Goal: Information Seeking & Learning: Learn about a topic

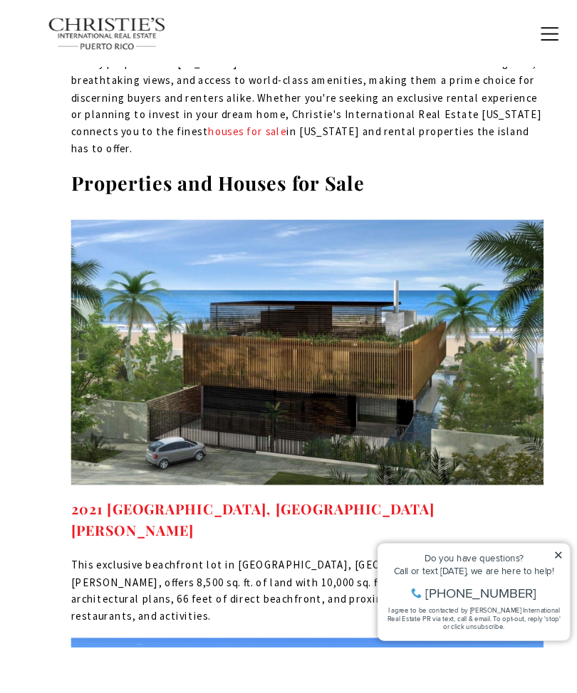
scroll to position [10241, 0]
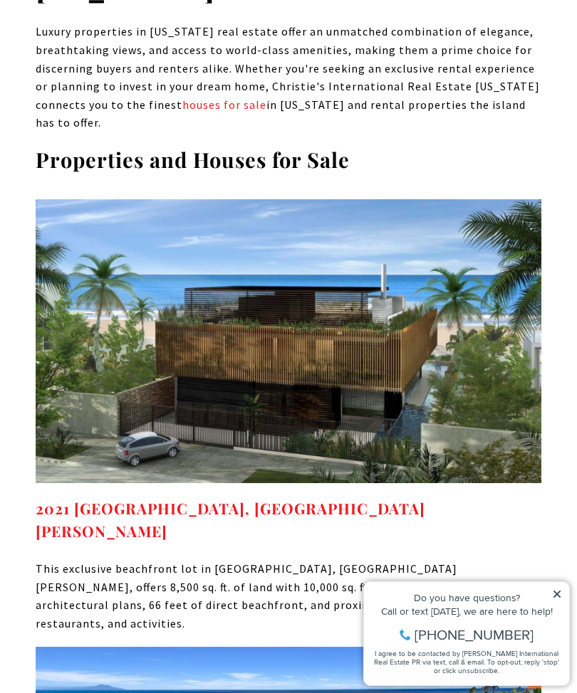
click at [322, 498] on link "2021 CALLE ITALIA, SAN JUAN, PR 00911" at bounding box center [230, 519] width 389 height 43
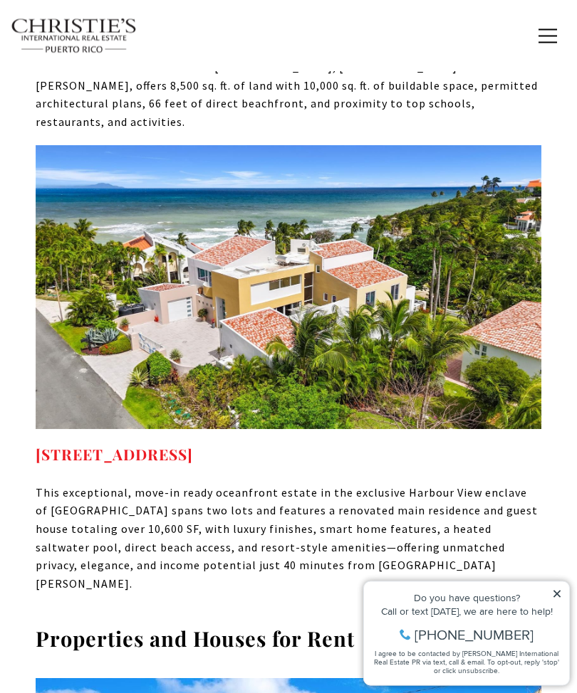
scroll to position [10743, 0]
click at [193, 444] on strong "44/45 HARBOUR VIEW HUMACAO PR, 00791" at bounding box center [114, 454] width 157 height 20
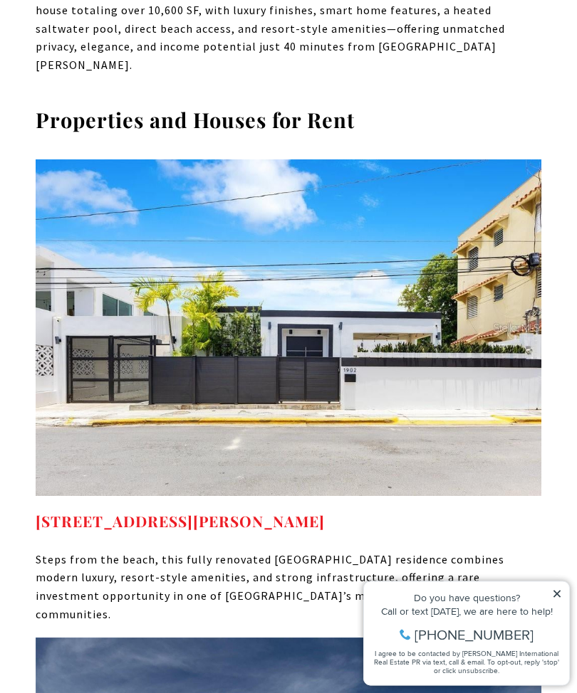
scroll to position [11264, 0]
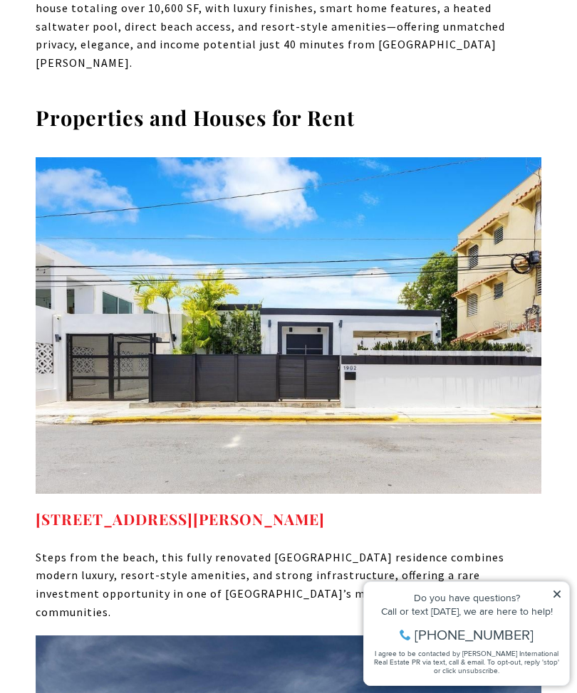
click at [325, 509] on strong "[STREET_ADDRESS][PERSON_NAME]" at bounding box center [180, 519] width 289 height 20
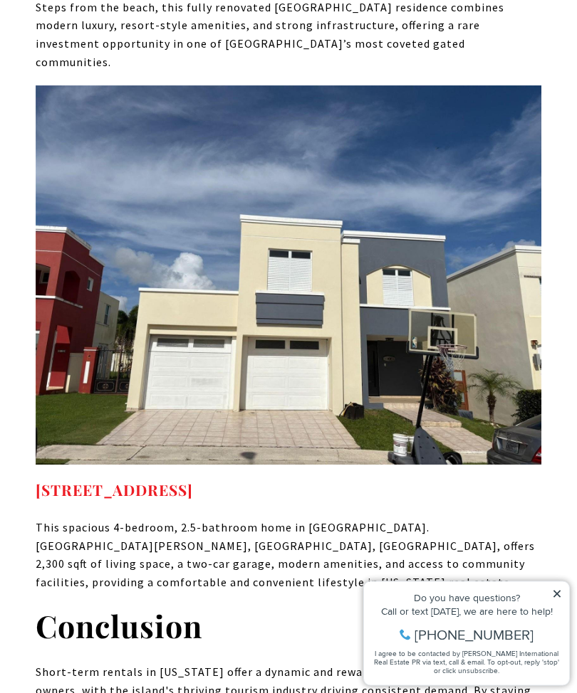
scroll to position [11815, 0]
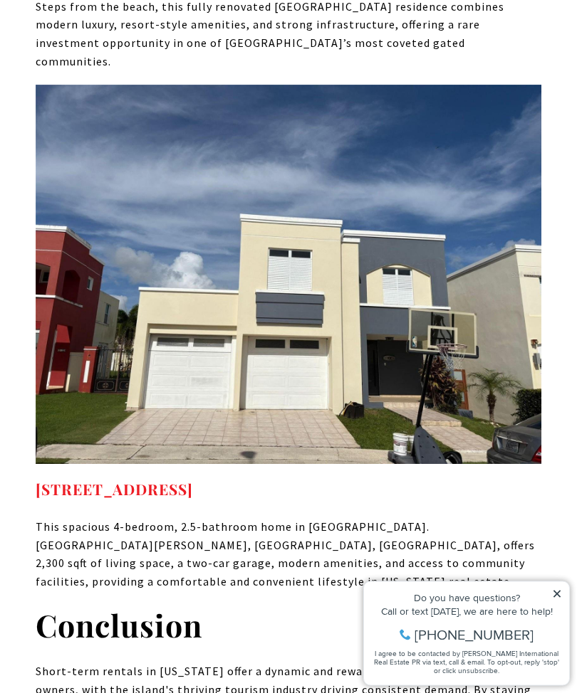
click at [452, 246] on img at bounding box center [288, 274] width 505 height 379
click at [193, 479] on strong "Calle Tulipan D13, CAGUAS, PR 00727" at bounding box center [114, 489] width 157 height 20
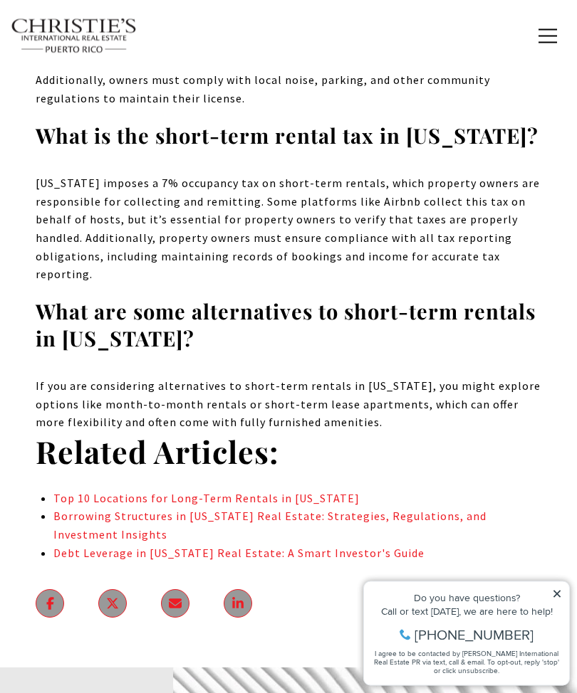
scroll to position [13054, 0]
click at [418, 509] on link "Borrowing Structures in Puerto Rico Real Estate: Strategies, Regulations, and I…" at bounding box center [269, 525] width 433 height 33
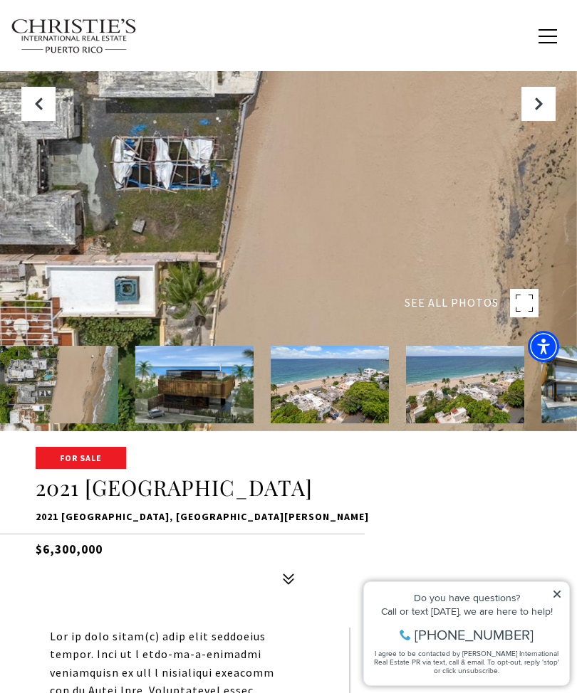
scroll to position [258, 0]
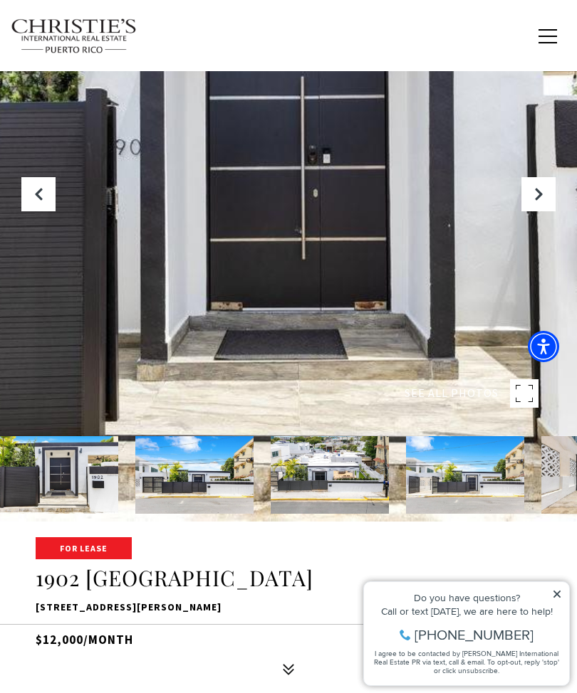
scroll to position [162, 0]
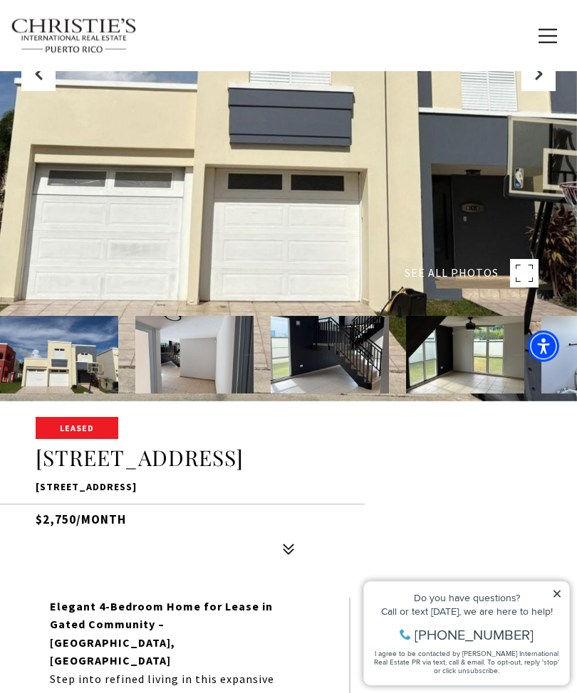
scroll to position [253, 0]
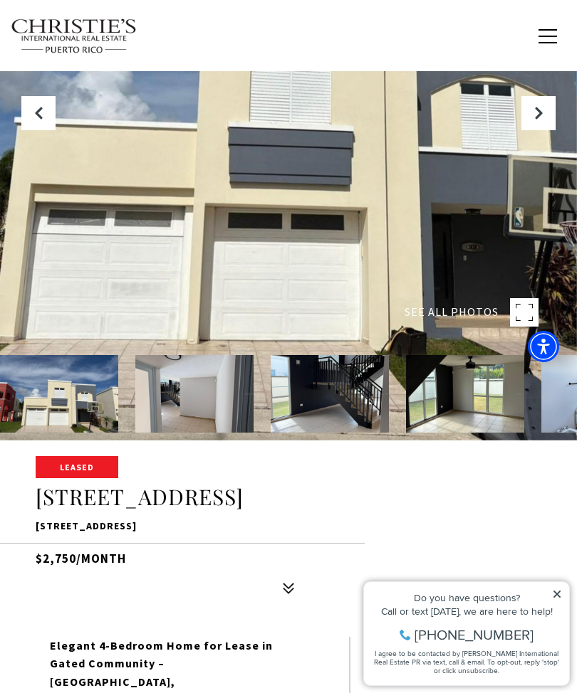
click at [544, 130] on button "Next Slide" at bounding box center [538, 113] width 34 height 34
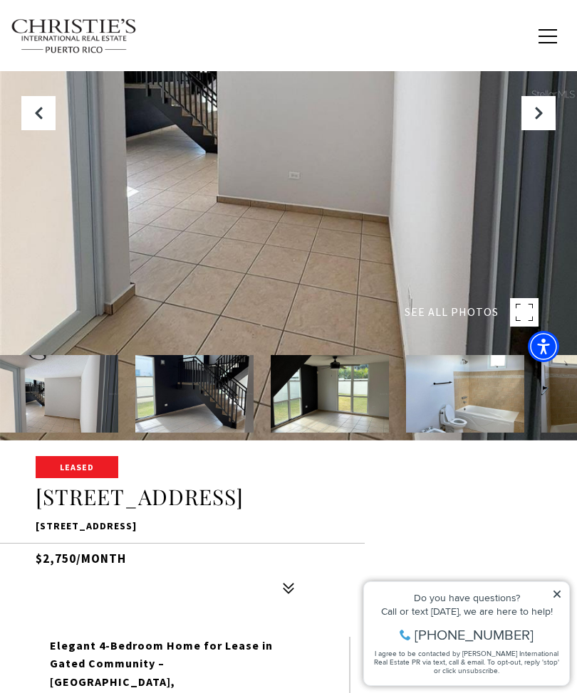
click at [545, 130] on button "Next Slide" at bounding box center [538, 113] width 34 height 34
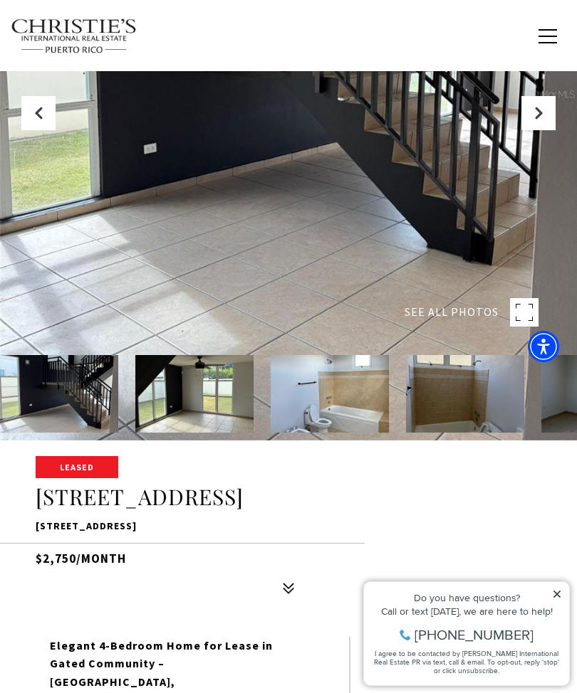
click at [542, 180] on div at bounding box center [288, 93] width 577 height 693
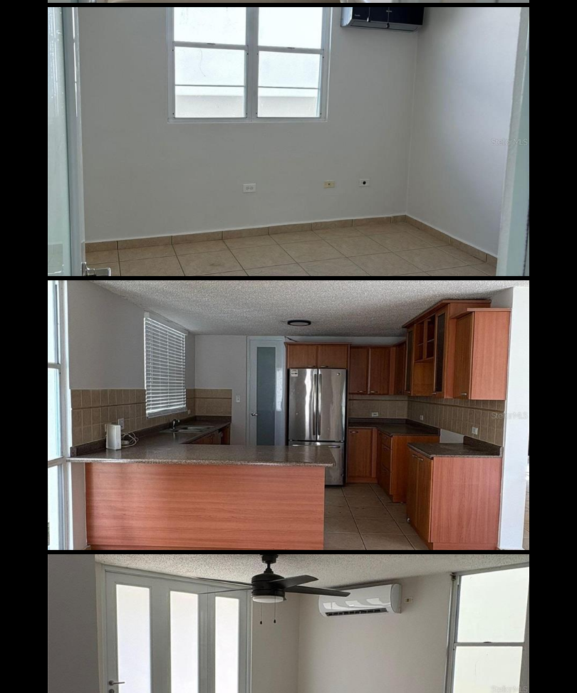
scroll to position [2490, 0]
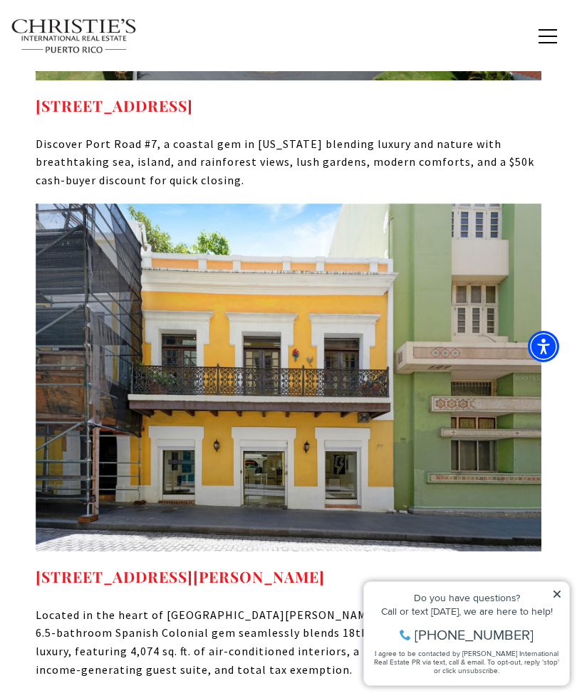
scroll to position [9023, 0]
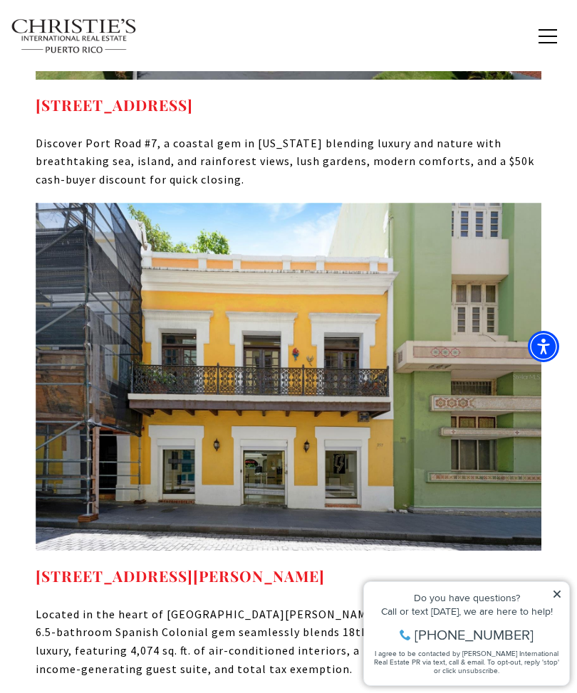
click at [98, 566] on link "[STREET_ADDRESS][PERSON_NAME]" at bounding box center [180, 576] width 289 height 20
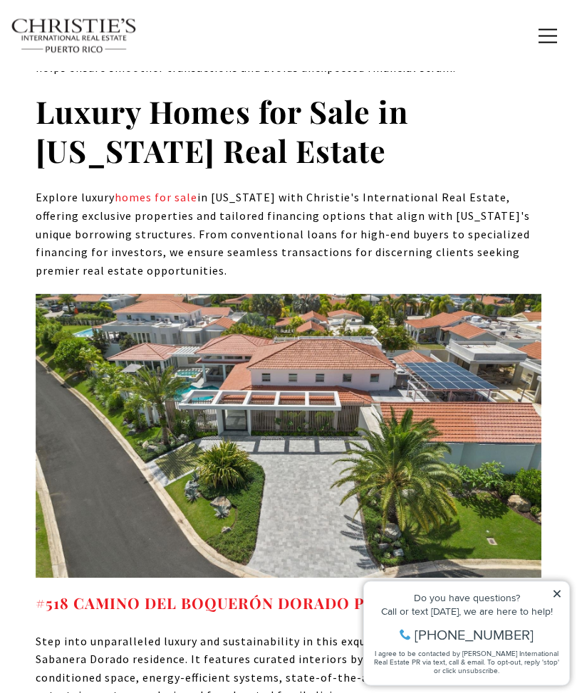
scroll to position [8046, 0]
click at [119, 593] on strong "#518 CAMINO DEL BOQUERÓN DORADO PR, 00646" at bounding box center [234, 603] width 397 height 20
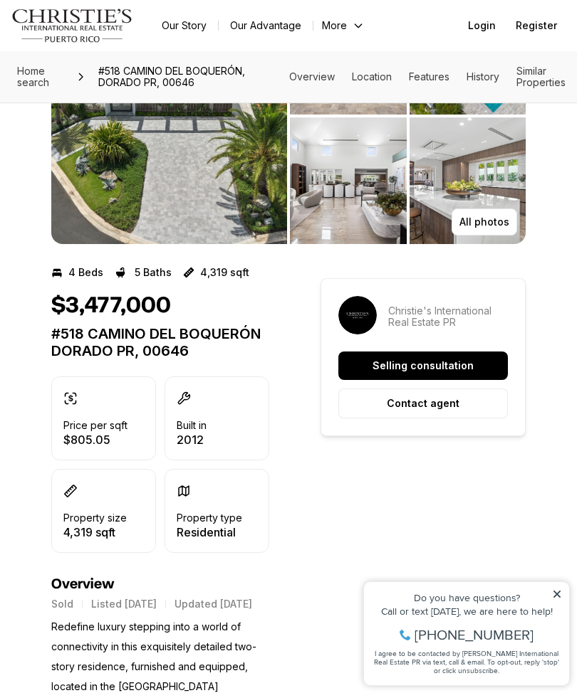
scroll to position [136, 0]
